Goal: Task Accomplishment & Management: Use online tool/utility

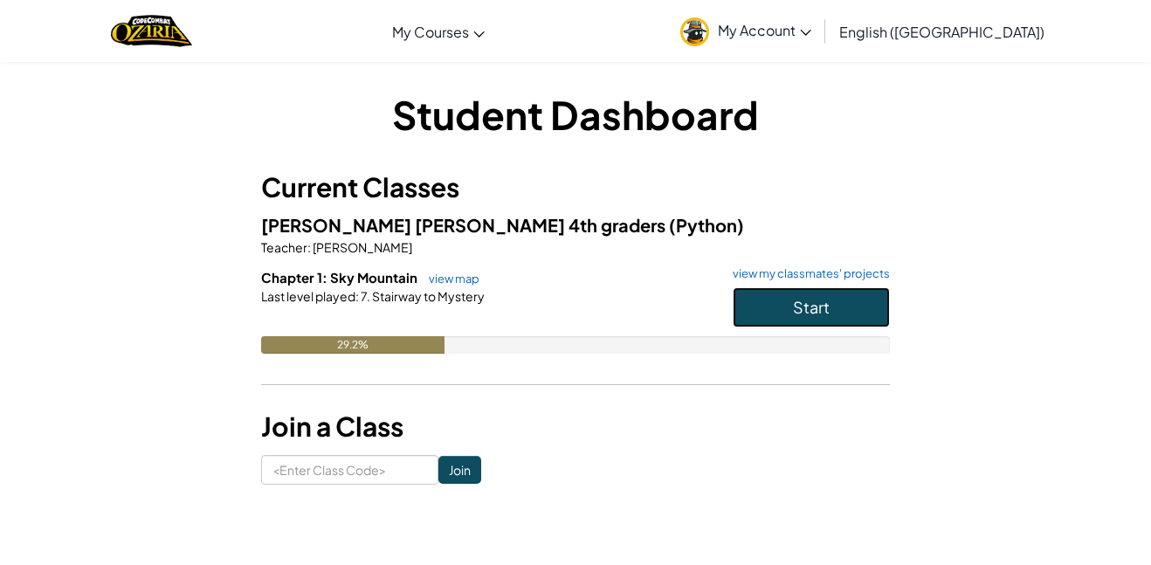
click at [837, 307] on button "Start" at bounding box center [811, 307] width 157 height 40
